Goal: Download file/media

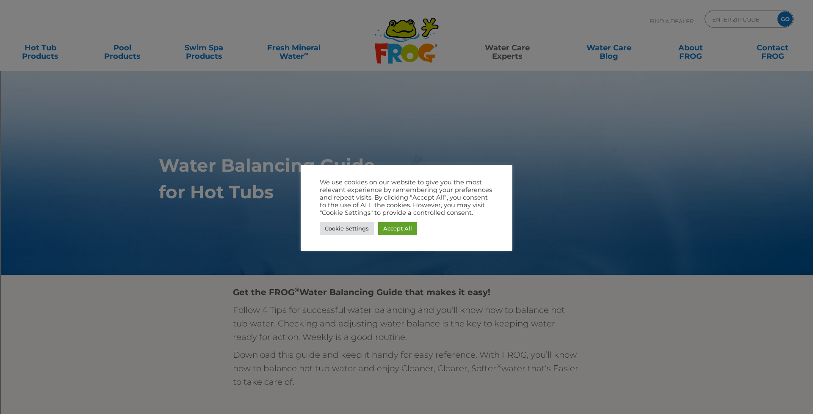
click at [681, 215] on div at bounding box center [406, 207] width 813 height 414
click at [637, 124] on div at bounding box center [406, 207] width 813 height 414
click at [403, 231] on link "Accept All" at bounding box center [397, 228] width 39 height 13
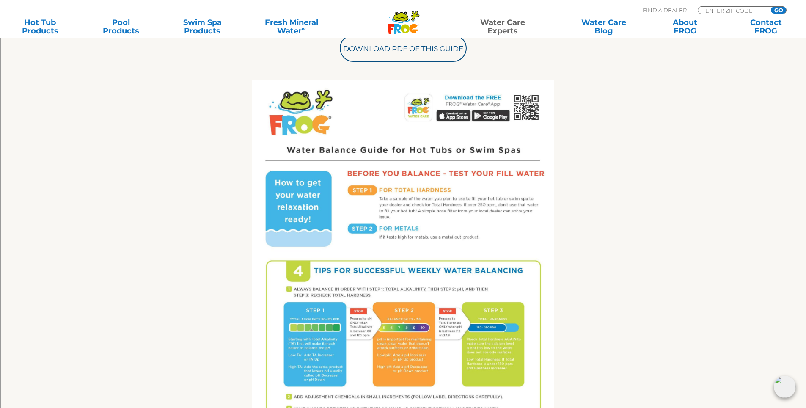
scroll to position [339, 0]
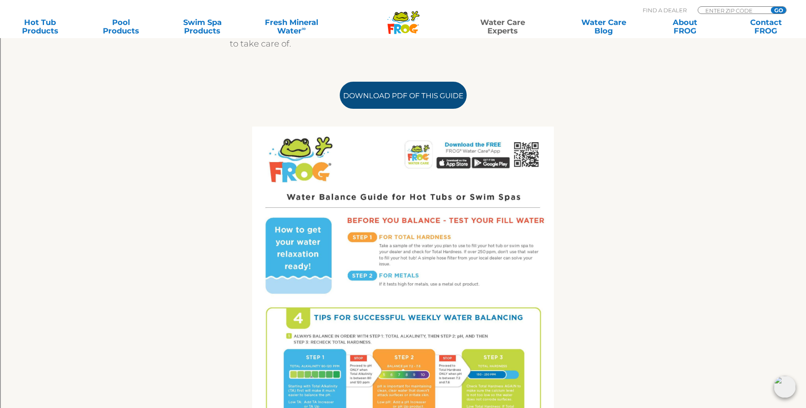
click at [394, 102] on link "Download PDF of this Guide" at bounding box center [403, 95] width 127 height 27
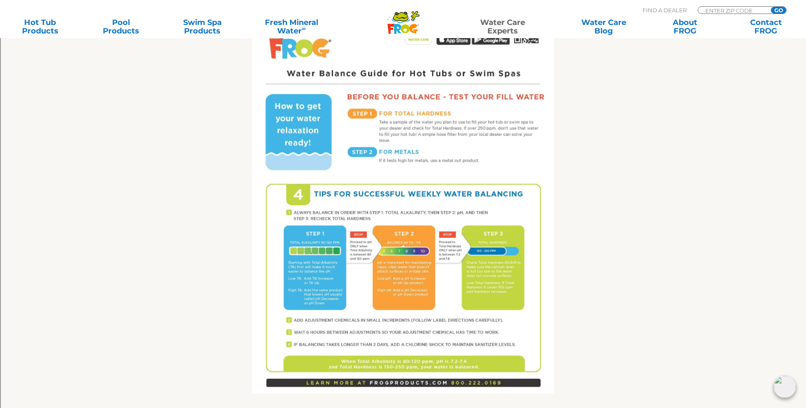
scroll to position [466, 0]
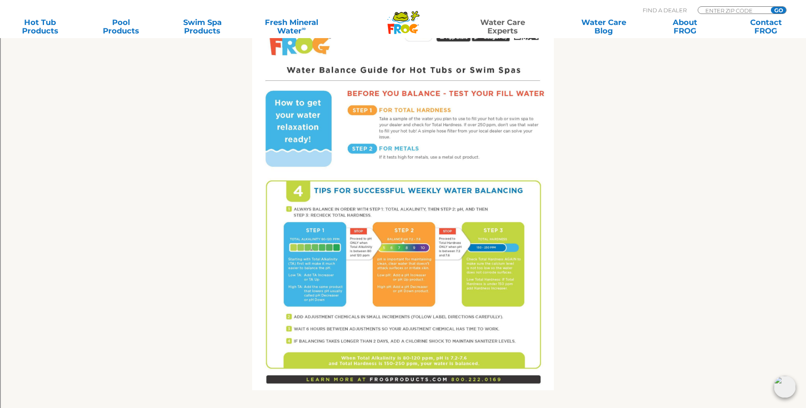
click at [383, 276] on img at bounding box center [403, 195] width 302 height 391
click at [380, 276] on img at bounding box center [403, 195] width 302 height 391
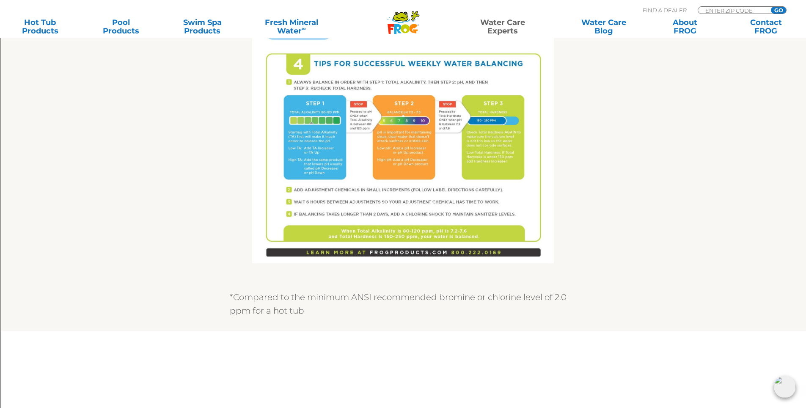
scroll to position [550, 0]
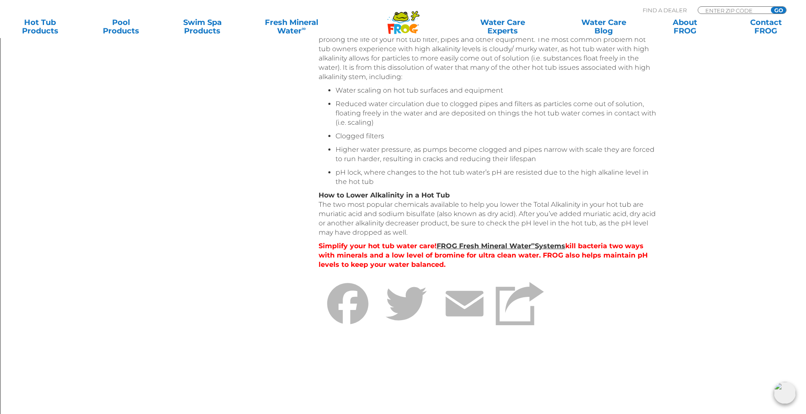
scroll to position [635, 0]
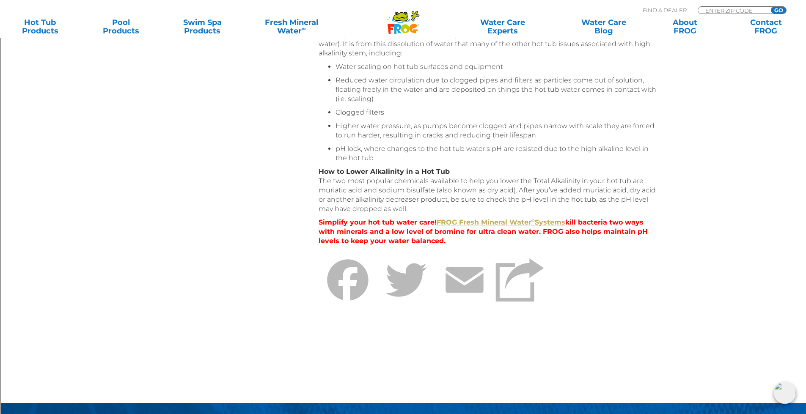
click at [491, 221] on link "FROG Fresh Mineral Water ∞ Systems" at bounding box center [501, 222] width 129 height 8
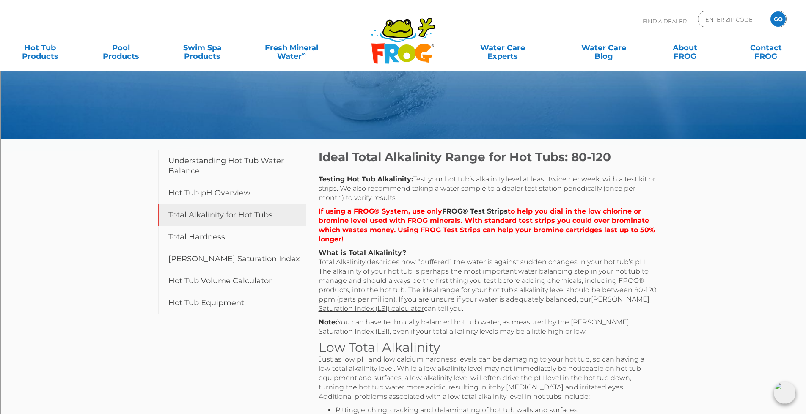
scroll to position [0, 0]
